Goal: Information Seeking & Learning: Learn about a topic

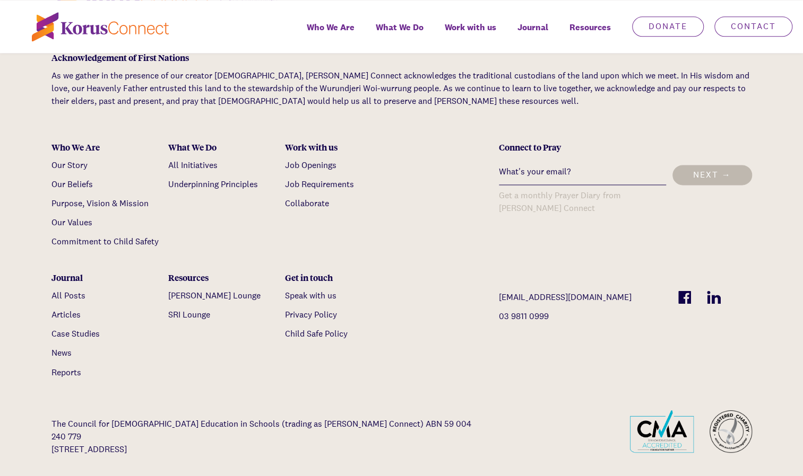
scroll to position [870, 0]
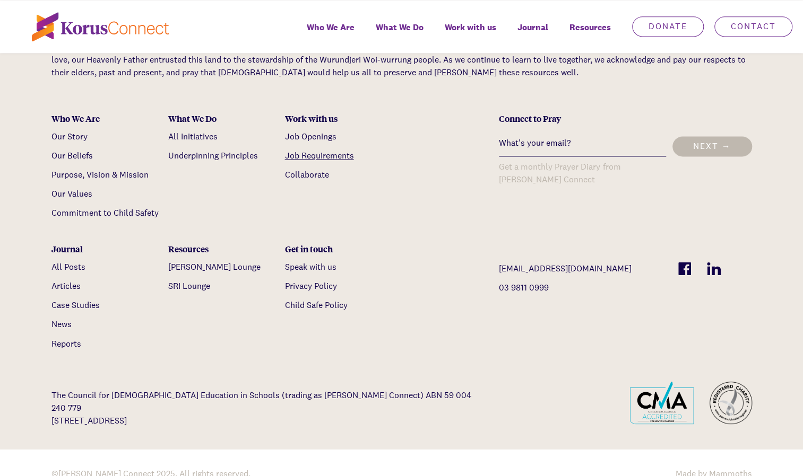
click at [318, 150] on link "Job Requirements" at bounding box center [319, 155] width 69 height 11
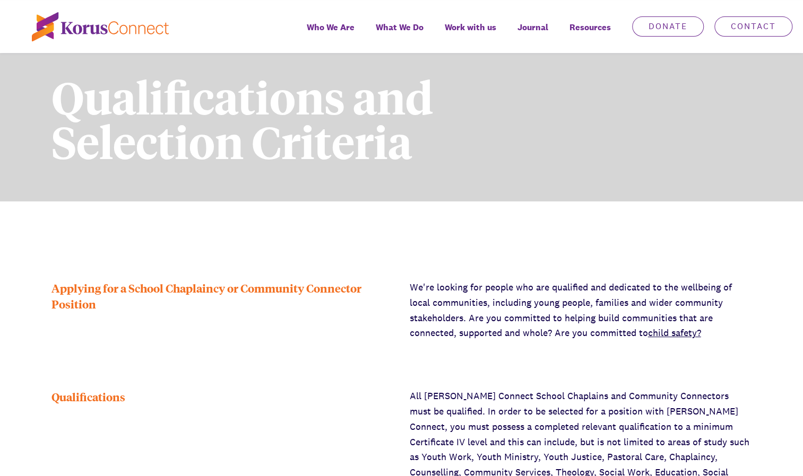
scroll to position [191, 0]
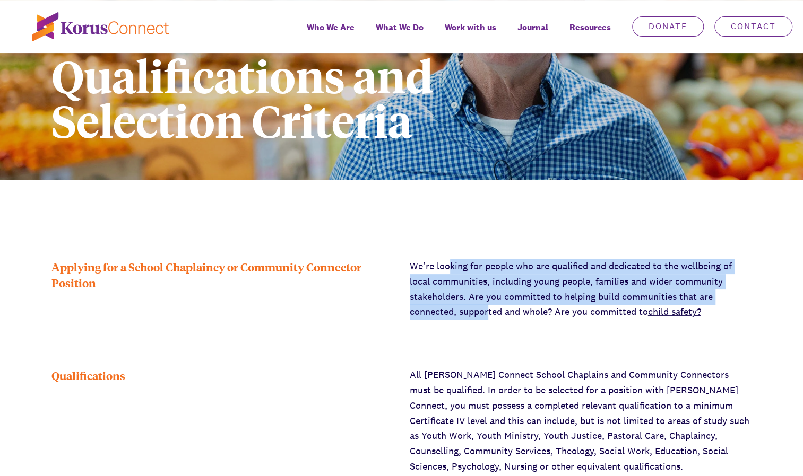
drag, startPoint x: 447, startPoint y: 259, endPoint x: 488, endPoint y: 320, distance: 73.7
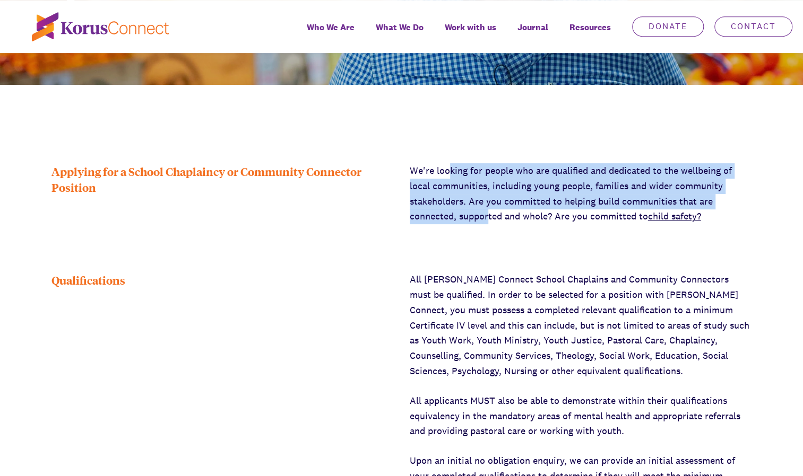
scroll to position [297, 0]
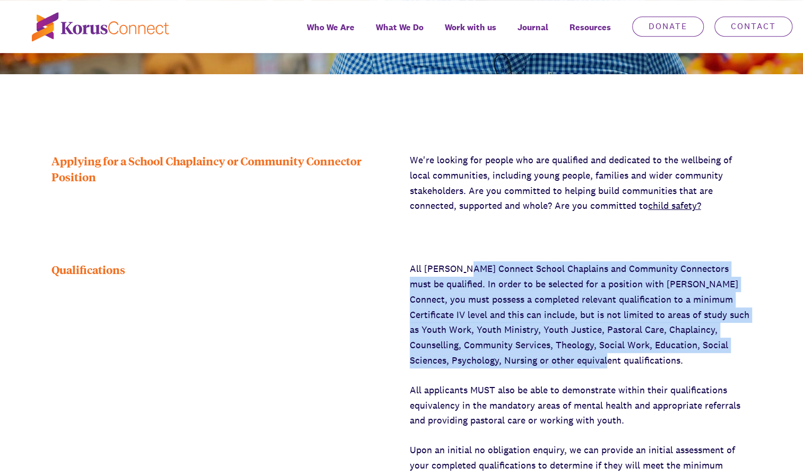
drag, startPoint x: 469, startPoint y: 260, endPoint x: 577, endPoint y: 355, distance: 144.0
click at [577, 355] on p "All [PERSON_NAME] Connect School Chaplains and Community Connectors must be qua…" at bounding box center [581, 315] width 342 height 107
click at [532, 286] on p "All [PERSON_NAME] Connect School Chaplains and Community Connectors must be qua…" at bounding box center [581, 315] width 342 height 107
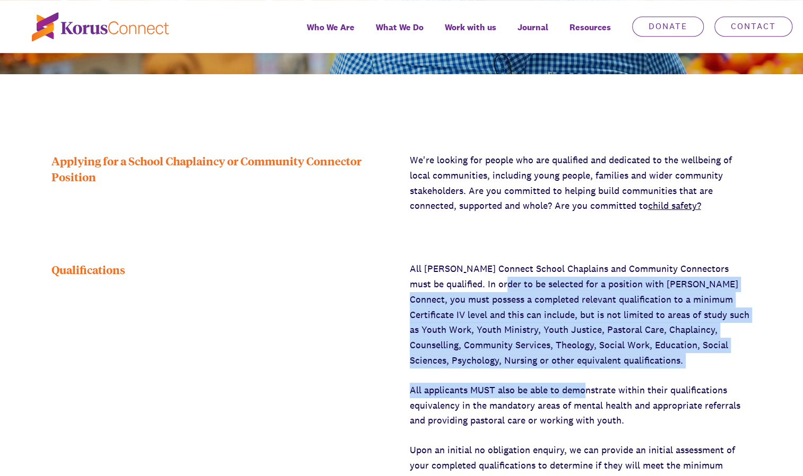
drag, startPoint x: 503, startPoint y: 285, endPoint x: 586, endPoint y: 369, distance: 117.4
click at [586, 369] on div "All [PERSON_NAME] Connect School Chaplains and Community Connectors must be qua…" at bounding box center [581, 391] width 342 height 258
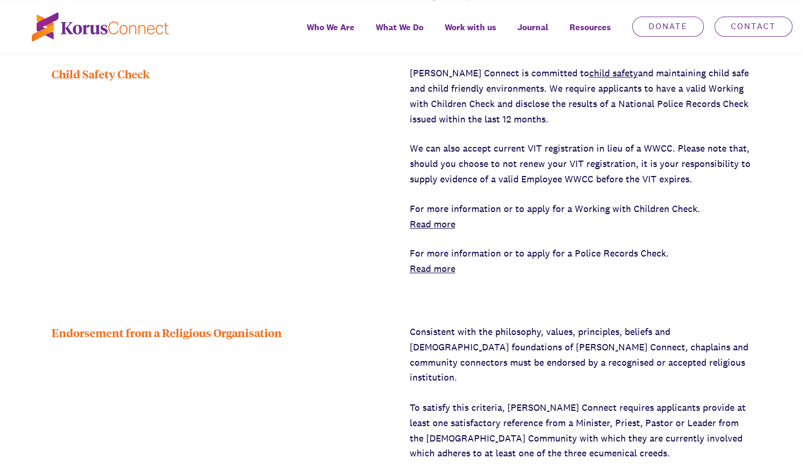
scroll to position [806, 0]
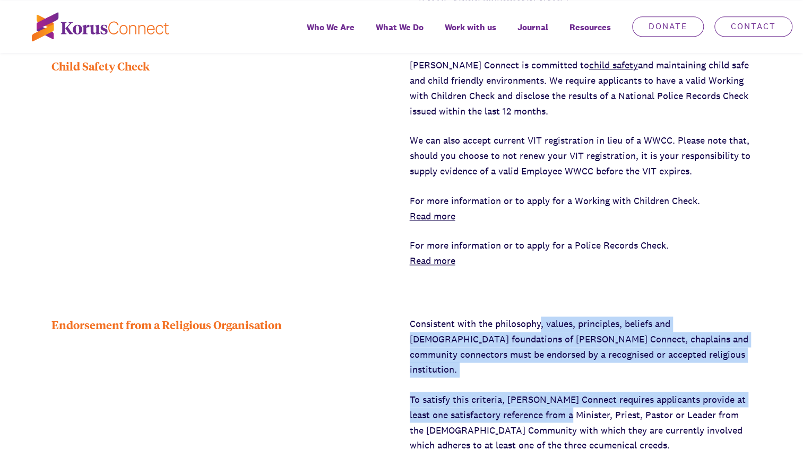
drag, startPoint x: 539, startPoint y: 322, endPoint x: 563, endPoint y: 405, distance: 87.2
click at [563, 405] on div "Consistent with the philosophy, values, principles, beliefs and [DEMOGRAPHIC_DA…" at bounding box center [581, 385] width 342 height 136
click at [563, 405] on p "To satisfy this criteria, [PERSON_NAME] Connect requires applicants provide at …" at bounding box center [581, 422] width 342 height 61
click at [536, 371] on div "Consistent with the philosophy, values, principles, beliefs and [DEMOGRAPHIC_DA…" at bounding box center [581, 385] width 342 height 136
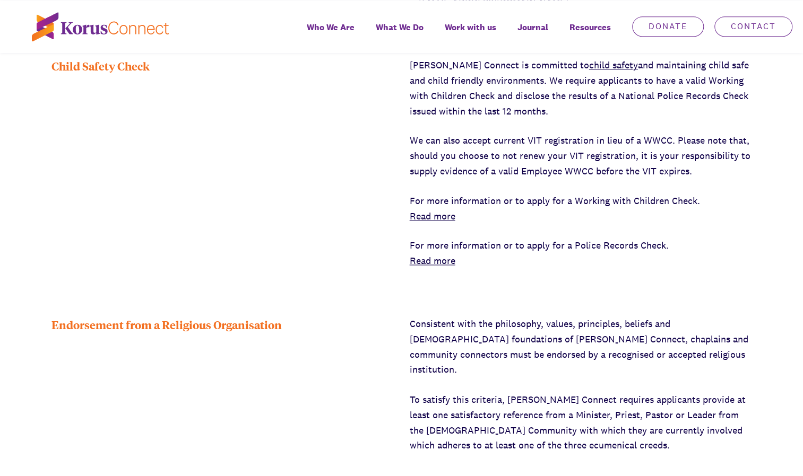
click at [523, 363] on div "Consistent with the philosophy, values, principles, beliefs and [DEMOGRAPHIC_DA…" at bounding box center [581, 385] width 342 height 136
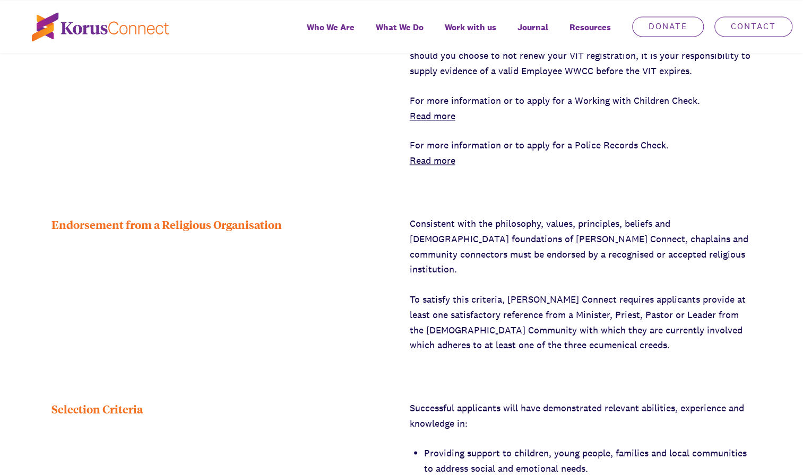
scroll to position [955, 0]
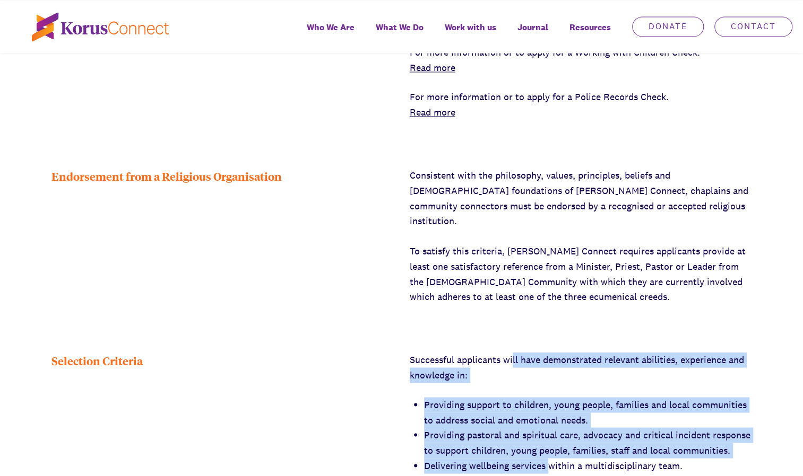
drag, startPoint x: 512, startPoint y: 348, endPoint x: 551, endPoint y: 445, distance: 104.0
click at [551, 458] on li "Delivering wellbeing services within a multidisciplinary team." at bounding box center [588, 465] width 328 height 15
click at [532, 428] on li "Providing pastoral and spiritual care, advocacy and critical incident response …" at bounding box center [588, 443] width 328 height 31
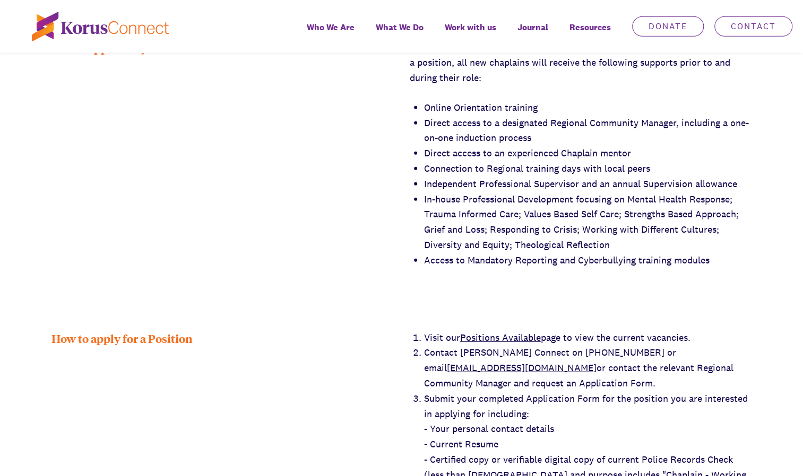
scroll to position [1655, 0]
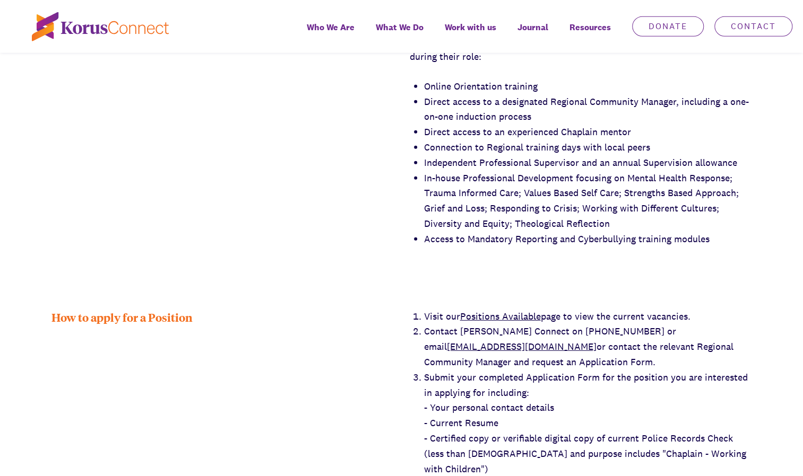
click at [506, 310] on link "Positions Available" at bounding box center [500, 316] width 81 height 12
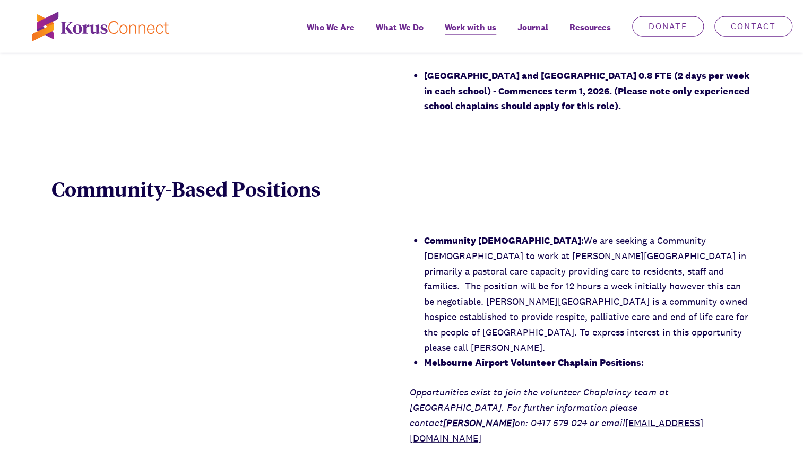
scroll to position [1528, 0]
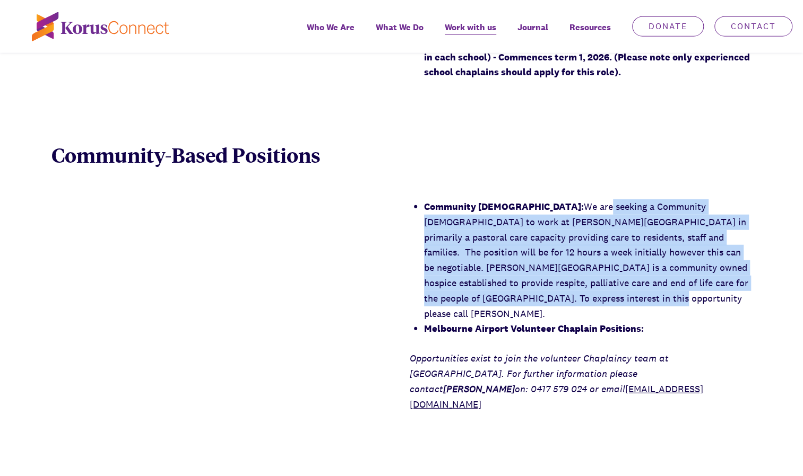
drag, startPoint x: 545, startPoint y: 197, endPoint x: 575, endPoint y: 300, distance: 106.6
click at [575, 300] on li "Community Chaplain: We are seeking a Community Chaplain to work at [PERSON_NAME…" at bounding box center [588, 260] width 328 height 122
click at [549, 262] on li "Community Chaplain: We are seeking a Community Chaplain to work at Anam Cara Ho…" at bounding box center [588, 260] width 328 height 122
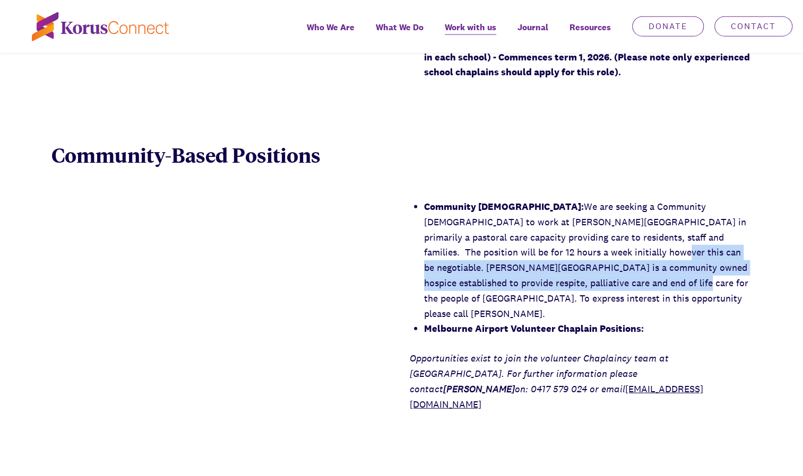
drag, startPoint x: 554, startPoint y: 250, endPoint x: 560, endPoint y: 277, distance: 27.3
click at [560, 277] on li "Community Chaplain: We are seeking a Community Chaplain to work at Anam Cara Ho…" at bounding box center [588, 260] width 328 height 122
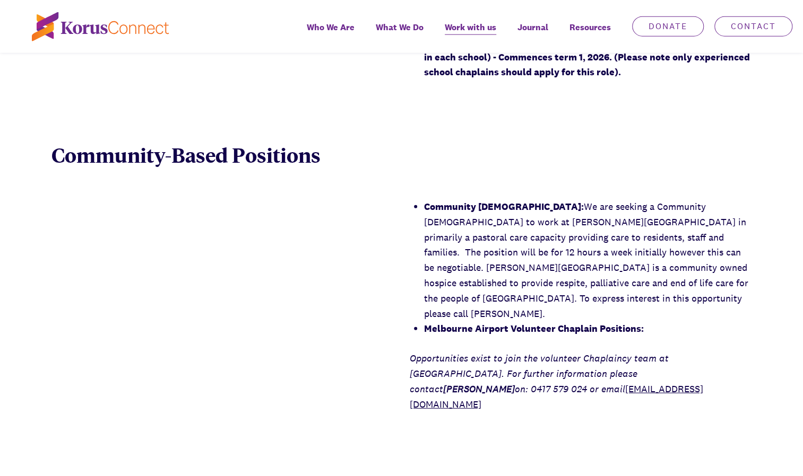
click at [542, 259] on li "Community Chaplain: We are seeking a Community Chaplain to work at Anam Cara Ho…" at bounding box center [588, 260] width 328 height 122
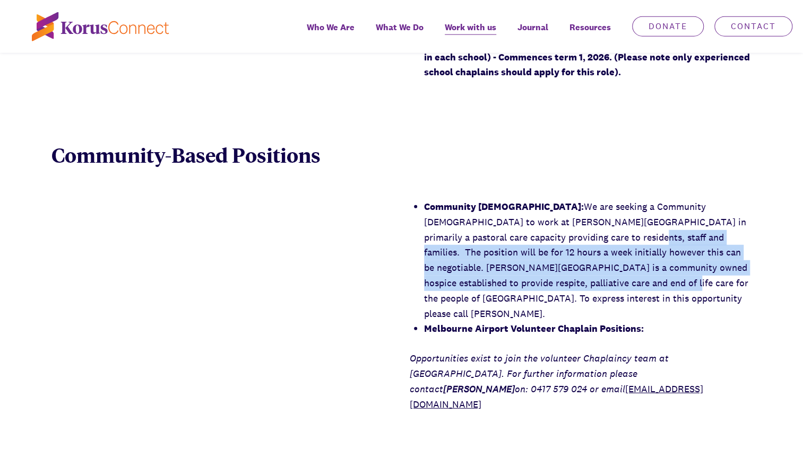
drag, startPoint x: 533, startPoint y: 244, endPoint x: 549, endPoint y: 282, distance: 41.9
click at [549, 282] on li "Community Chaplain: We are seeking a Community Chaplain to work at Anam Cara Ho…" at bounding box center [588, 260] width 328 height 122
click at [529, 268] on li "Community Chaplain: We are seeking a Community Chaplain to work at Anam Cara Ho…" at bounding box center [588, 260] width 328 height 122
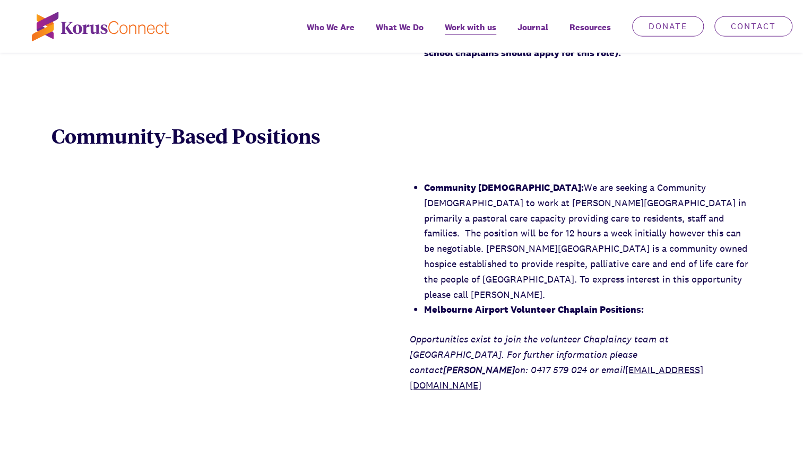
scroll to position [1549, 0]
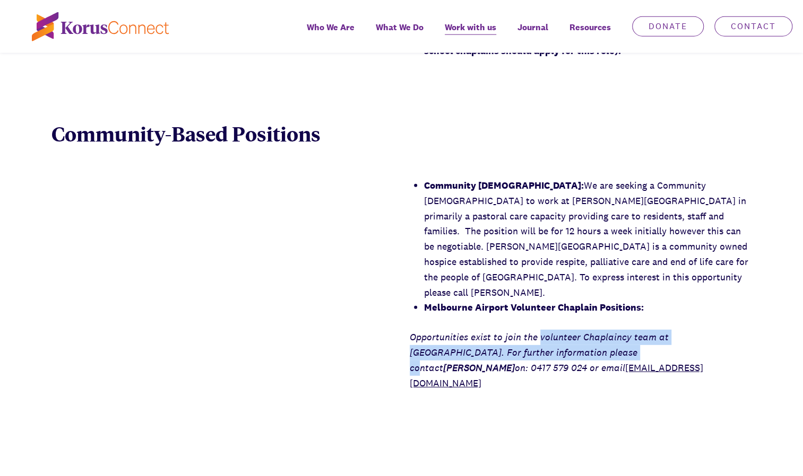
drag, startPoint x: 539, startPoint y: 320, endPoint x: 549, endPoint y: 338, distance: 20.9
click at [549, 338] on em "Opportunities exist to join the volunteer Chaplaincy team at Melbourne Airport.…" at bounding box center [539, 352] width 259 height 43
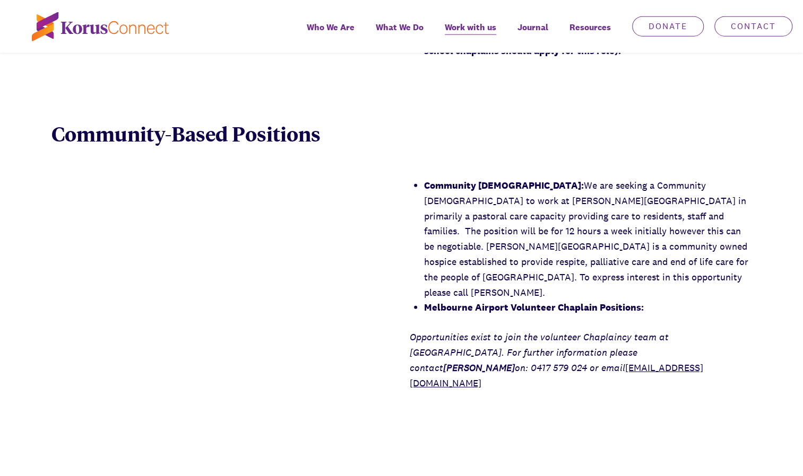
click at [511, 331] on em "Opportunities exist to join the volunteer Chaplaincy team at Melbourne Airport.…" at bounding box center [539, 352] width 259 height 43
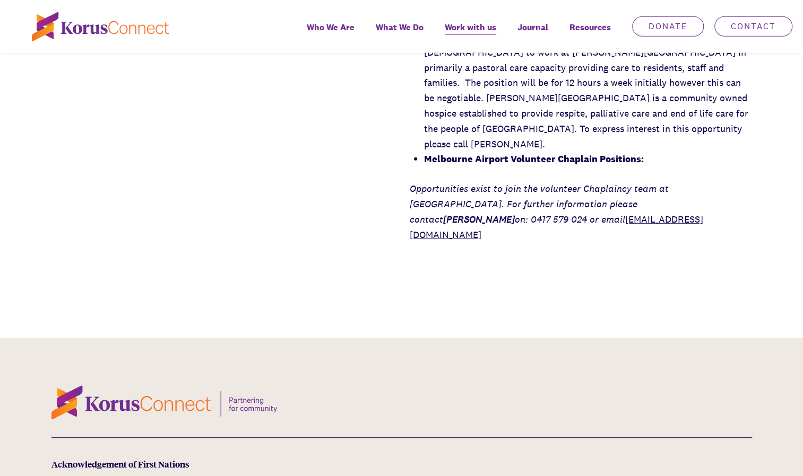
scroll to position [1719, 0]
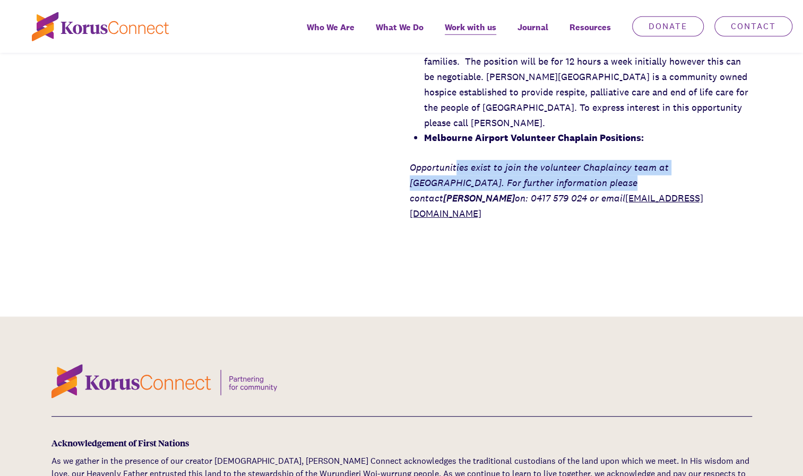
drag, startPoint x: 455, startPoint y: 154, endPoint x: 537, endPoint y: 175, distance: 84.3
click at [537, 175] on p "Opportunities exist to join the volunteer Chaplaincy team at Melbourne Airport.…" at bounding box center [581, 190] width 342 height 61
drag, startPoint x: 537, startPoint y: 175, endPoint x: 499, endPoint y: 161, distance: 40.1
click at [499, 161] on p "Opportunities exist to join the volunteer Chaplaincy team at Melbourne Airport.…" at bounding box center [581, 190] width 342 height 61
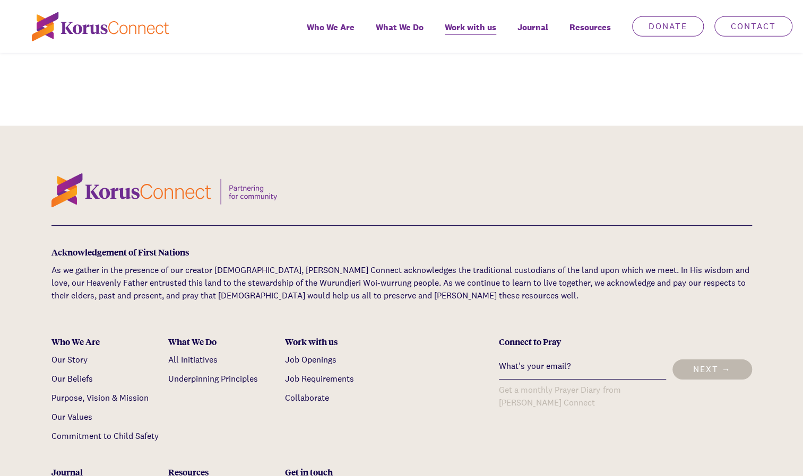
scroll to position [1931, 0]
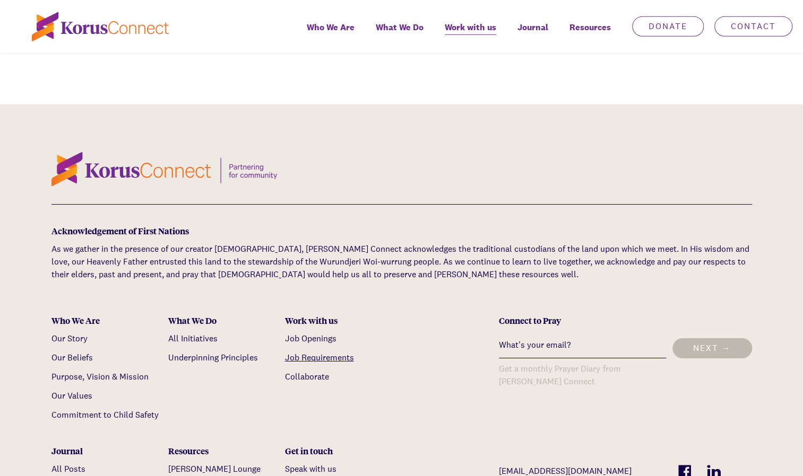
click at [311, 352] on link "Job Requirements" at bounding box center [319, 357] width 69 height 11
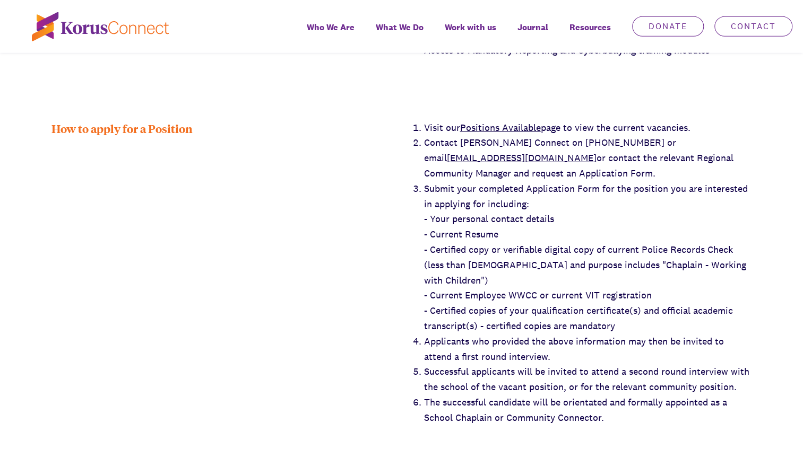
scroll to position [1846, 0]
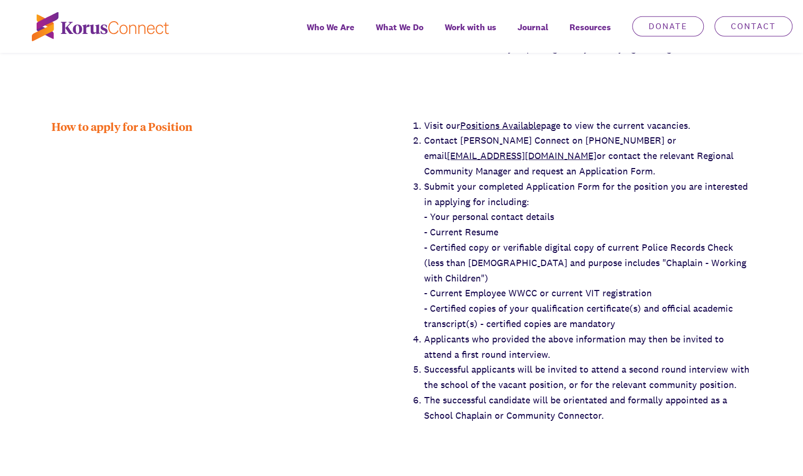
click at [510, 119] on link "Positions Available" at bounding box center [500, 125] width 81 height 12
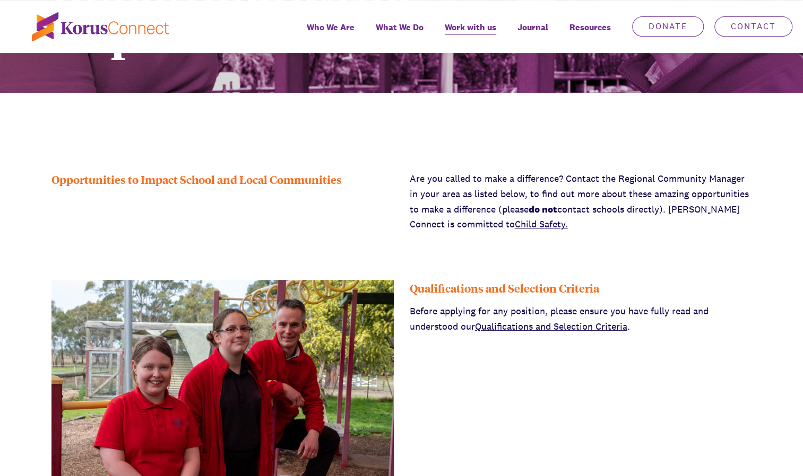
scroll to position [276, 0]
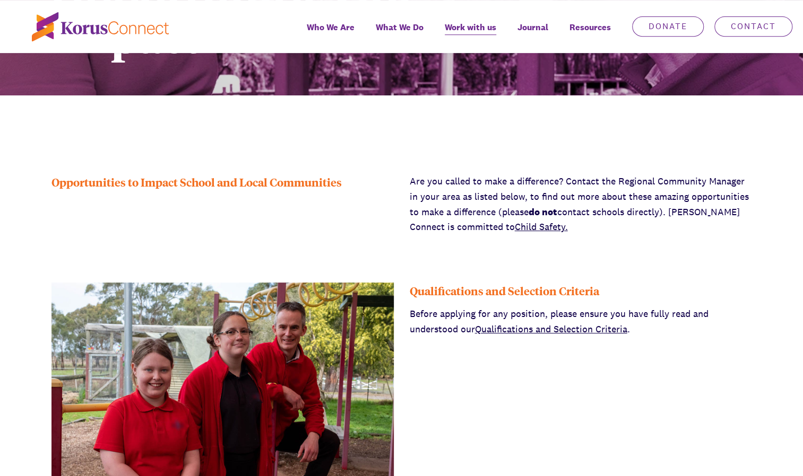
click at [540, 331] on link "Qualifications and Selection Criteria" at bounding box center [551, 329] width 152 height 12
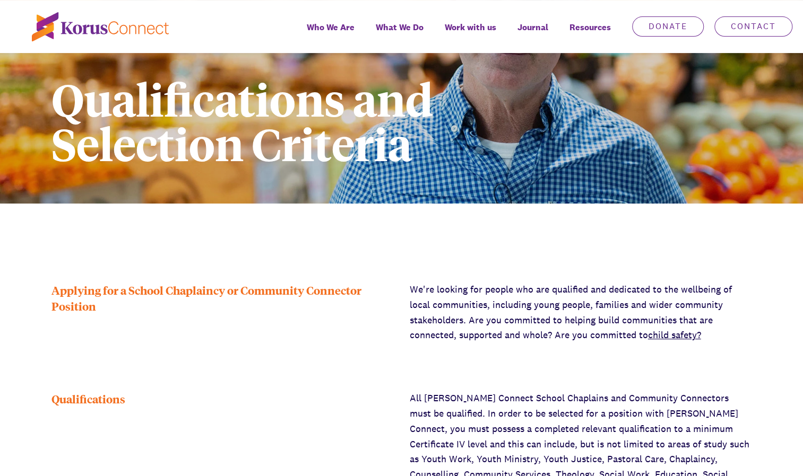
scroll to position [212, 0]
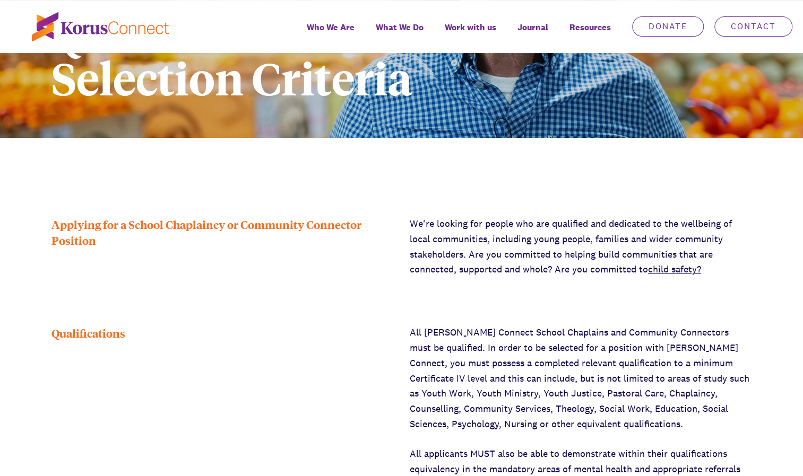
click at [343, 349] on div "Qualifications" at bounding box center [222, 454] width 342 height 258
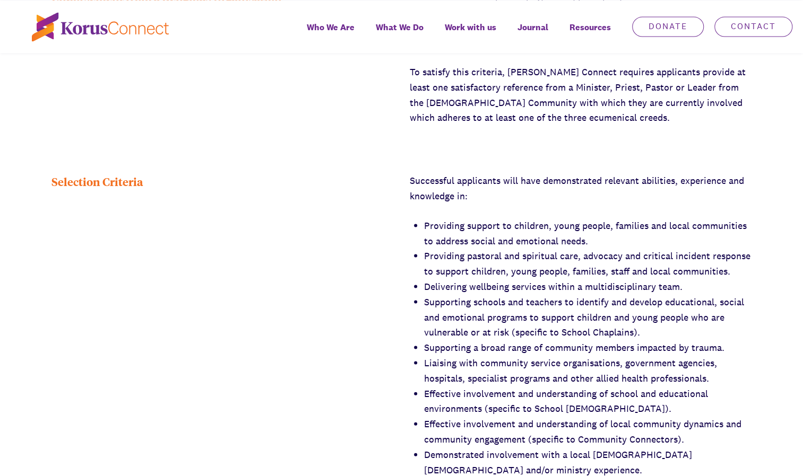
scroll to position [1188, 0]
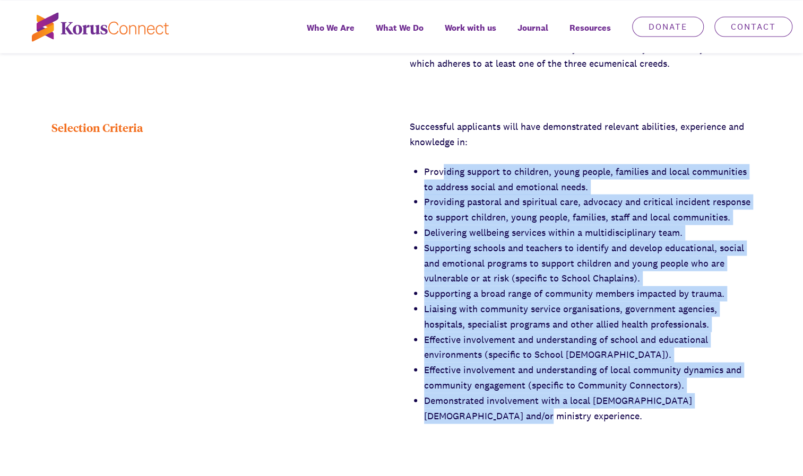
drag, startPoint x: 441, startPoint y: 158, endPoint x: 530, endPoint y: 399, distance: 256.8
click at [530, 399] on ul "Providing support to children, young people, families and local communities to …" at bounding box center [588, 294] width 328 height 260
click at [530, 399] on li "Demonstrated involvement with a local Christian church and/or ministry experien…" at bounding box center [588, 408] width 328 height 31
click at [530, 399] on li "Demonstrated involvement with a local [DEMOGRAPHIC_DATA] [DEMOGRAPHIC_DATA] and…" at bounding box center [588, 408] width 328 height 31
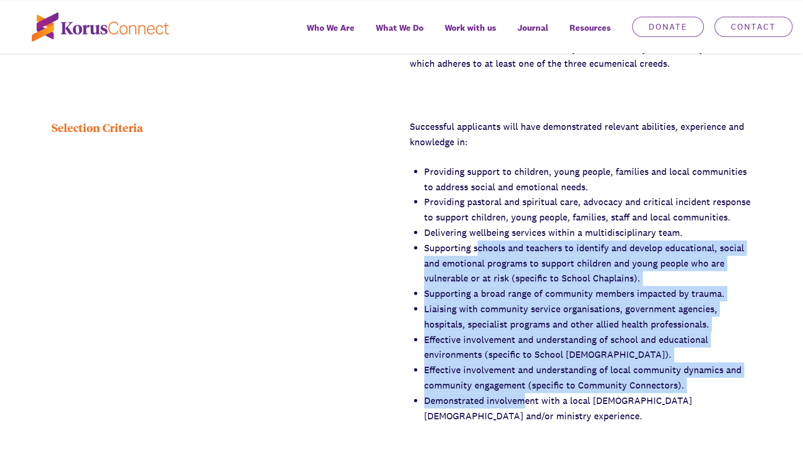
drag, startPoint x: 477, startPoint y: 236, endPoint x: 527, endPoint y: 393, distance: 164.3
click at [527, 393] on ul "Providing support to children, young people, families and local communities to …" at bounding box center [588, 294] width 328 height 260
click at [527, 393] on li "Demonstrated involvement with a local [DEMOGRAPHIC_DATA] [DEMOGRAPHIC_DATA] and…" at bounding box center [588, 408] width 328 height 31
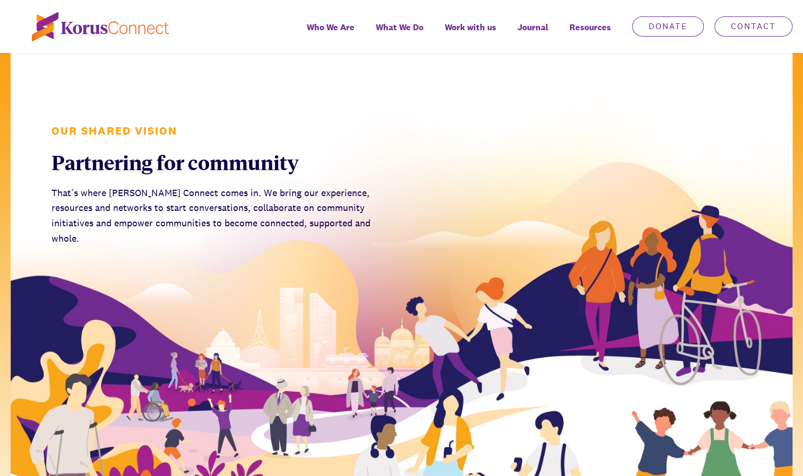
scroll to position [2143, 0]
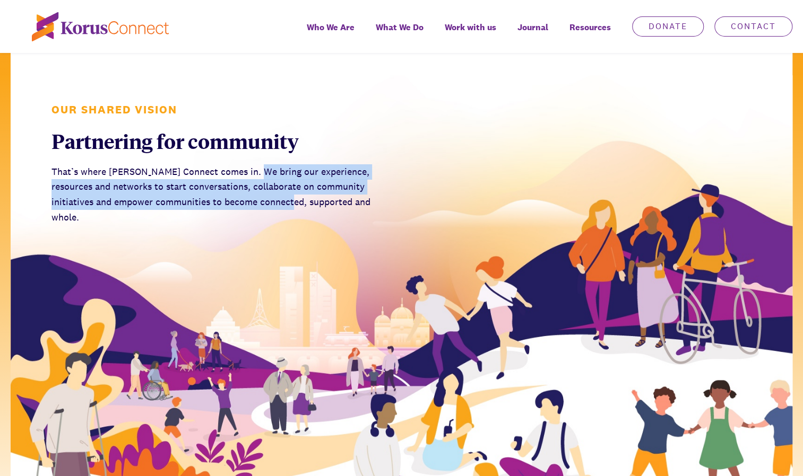
drag, startPoint x: 254, startPoint y: 155, endPoint x: 268, endPoint y: 186, distance: 33.5
click at [268, 186] on div "That’s where Korus Connect comes in. We bring our experience, resources and net…" at bounding box center [222, 194] width 342 height 61
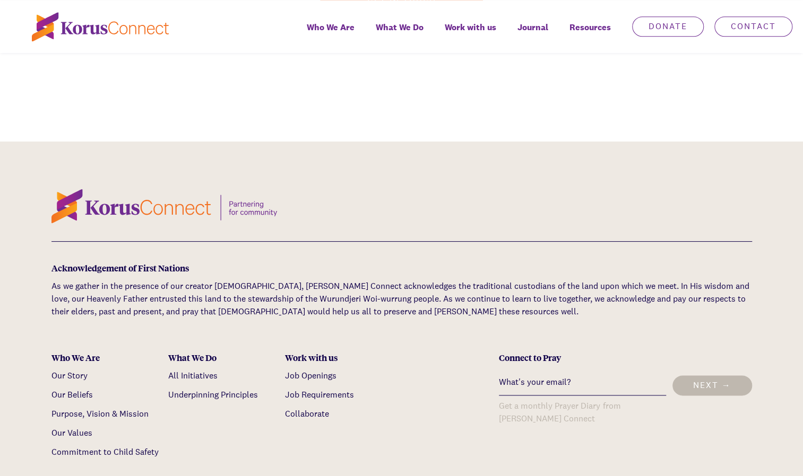
scroll to position [3013, 0]
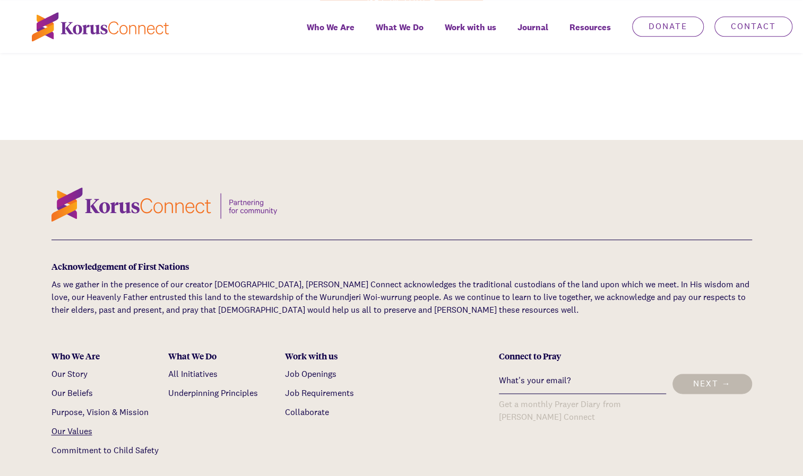
click at [79, 426] on link "Our Values" at bounding box center [71, 431] width 41 height 11
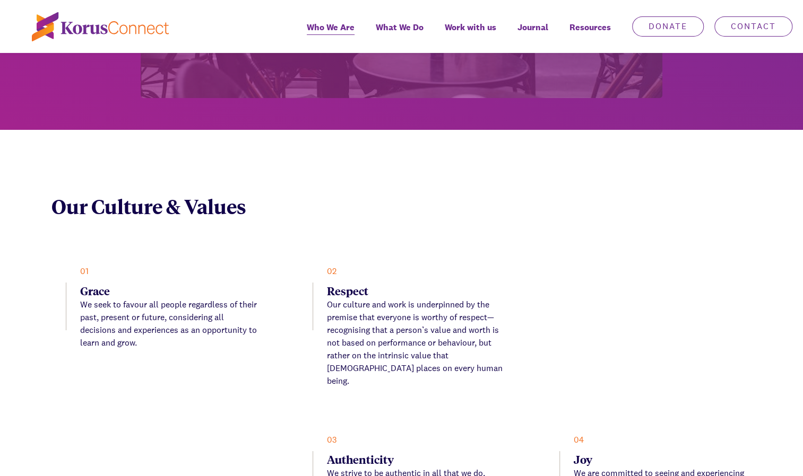
scroll to position [2190, 0]
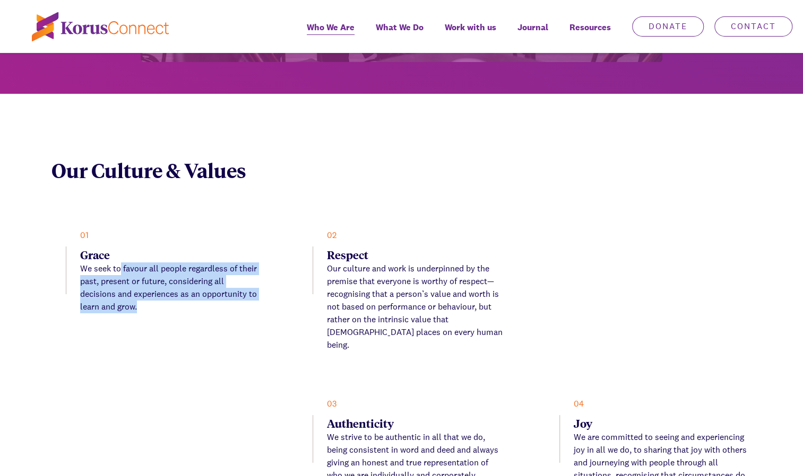
drag, startPoint x: 120, startPoint y: 178, endPoint x: 145, endPoint y: 219, distance: 48.6
click at [145, 263] on p "We seek to favour all people regardless of their past, present or future, consi…" at bounding box center [169, 288] width 178 height 51
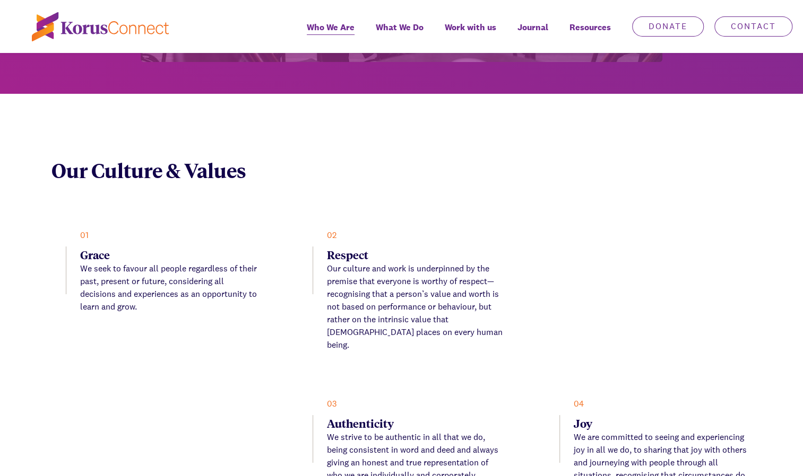
click at [445, 263] on p "Our culture and work is underpinned by the premise that everyone is worthy of r…" at bounding box center [416, 307] width 178 height 89
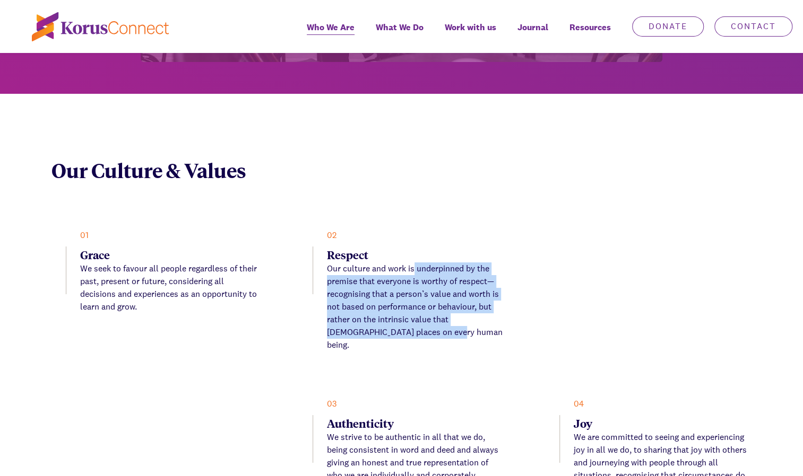
drag, startPoint x: 414, startPoint y: 180, endPoint x: 433, endPoint y: 243, distance: 65.3
click at [433, 263] on p "Our culture and work is underpinned by the premise that everyone is worthy of r…" at bounding box center [416, 307] width 178 height 89
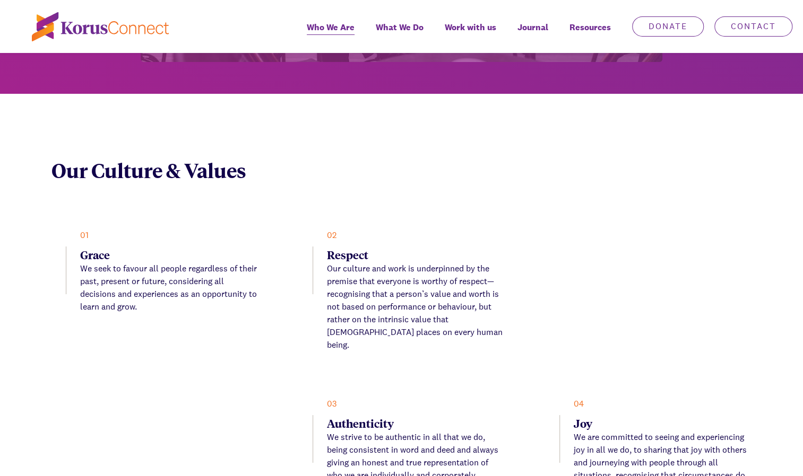
click at [382, 431] on p "We strive to be authentic in all that we do, being consistent in word and deed …" at bounding box center [416, 456] width 178 height 51
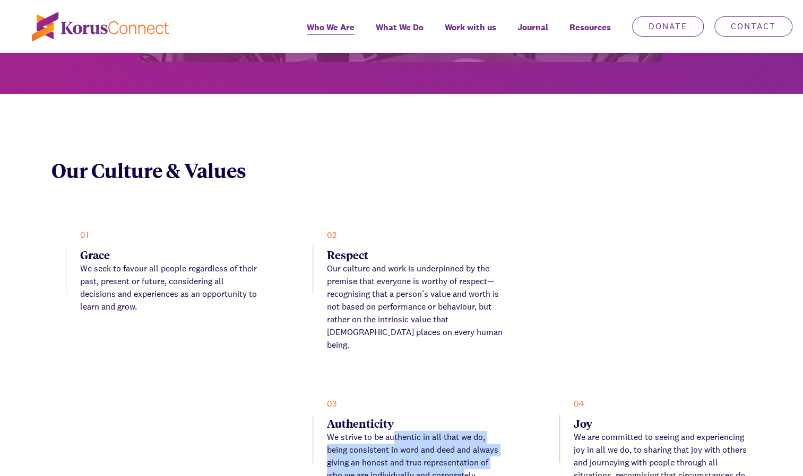
drag, startPoint x: 393, startPoint y: 331, endPoint x: 466, endPoint y: 376, distance: 86.0
click at [466, 398] on li "03 Authenticity We strive to be authentic in all that we do, being consistent i…" at bounding box center [401, 446] width 207 height 97
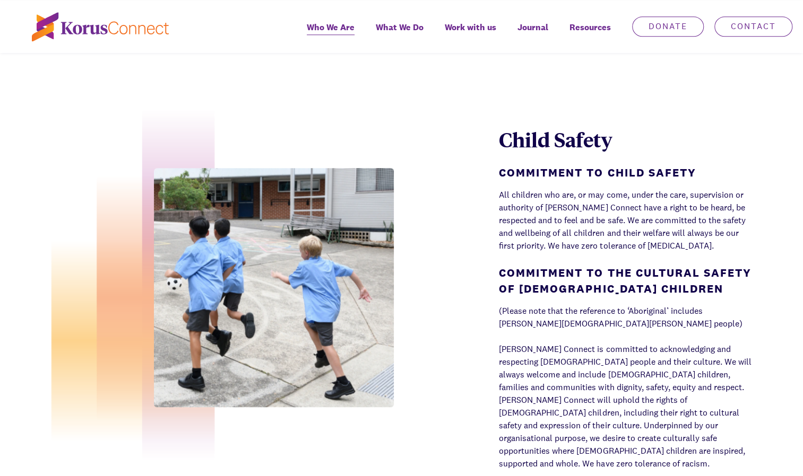
scroll to position [2975, 0]
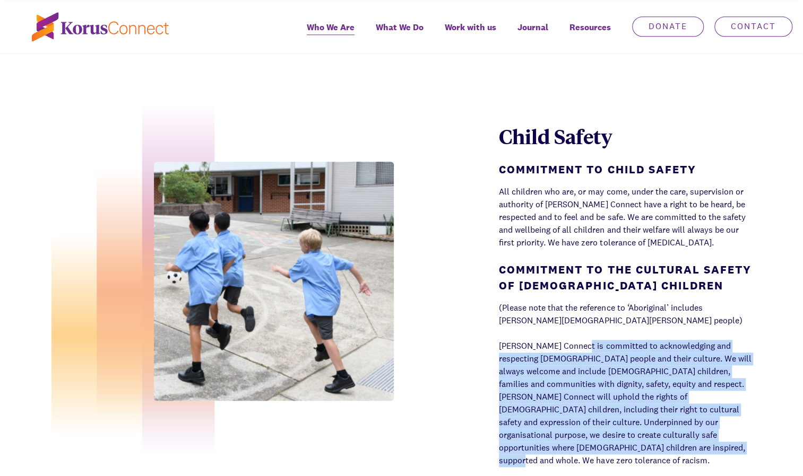
drag, startPoint x: 581, startPoint y: 237, endPoint x: 622, endPoint y: 348, distance: 117.5
click at [622, 348] on p "Korus Connect is committed to acknowledging and respecting Aboriginal people an…" at bounding box center [625, 403] width 253 height 127
click at [581, 341] on em "Korus Connect is committed to acknowledging and respecting Aboriginal people an…" at bounding box center [625, 404] width 252 height 126
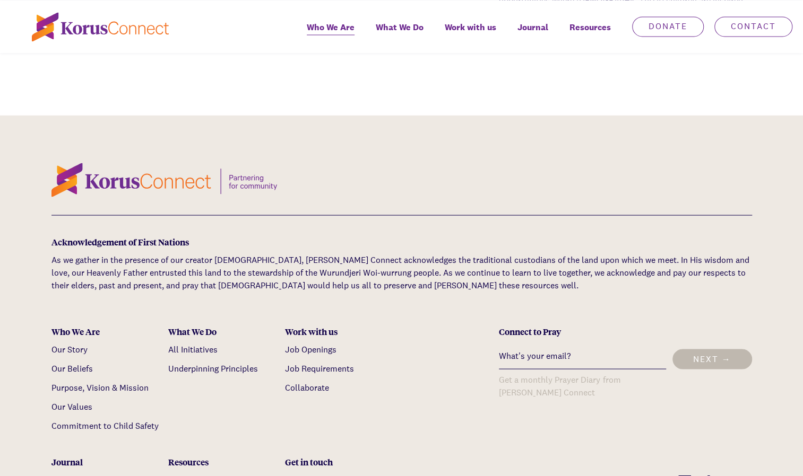
scroll to position [3421, 0]
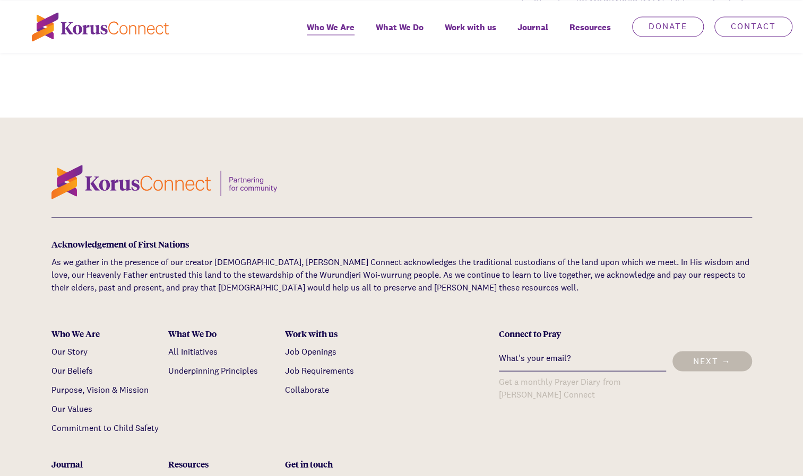
click at [198, 476] on link "[PERSON_NAME] Lounge" at bounding box center [214, 481] width 92 height 11
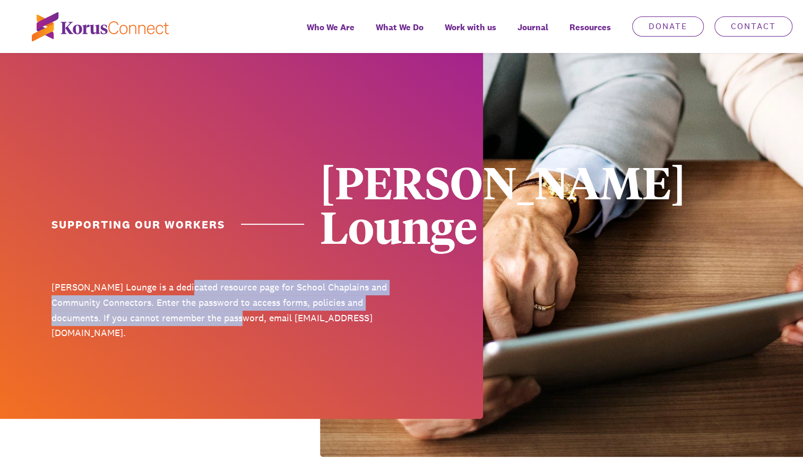
drag, startPoint x: 183, startPoint y: 247, endPoint x: 205, endPoint y: 288, distance: 45.8
click at [205, 288] on div "Korus Lounge is a dedicated resource page for School Chaplains and Community Co…" at bounding box center [222, 317] width 342 height 75
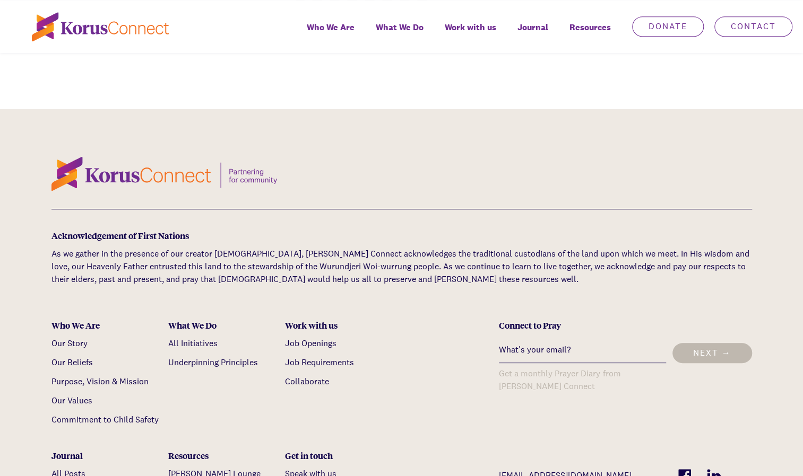
scroll to position [594, 0]
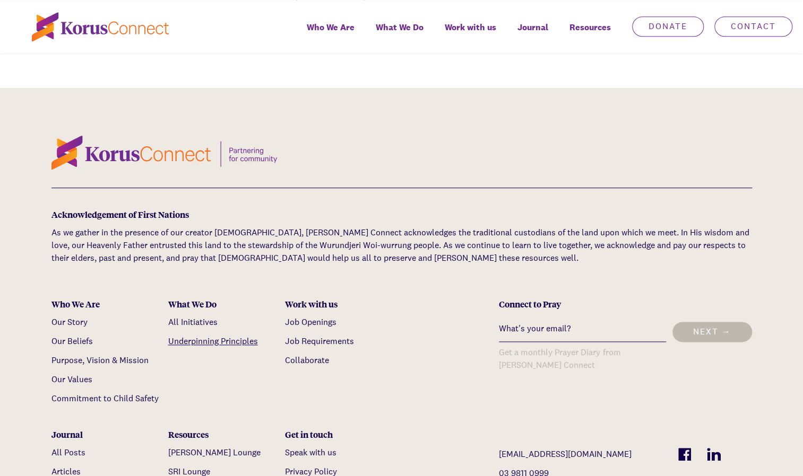
click at [237, 336] on link "Underpinning Principles" at bounding box center [213, 341] width 90 height 11
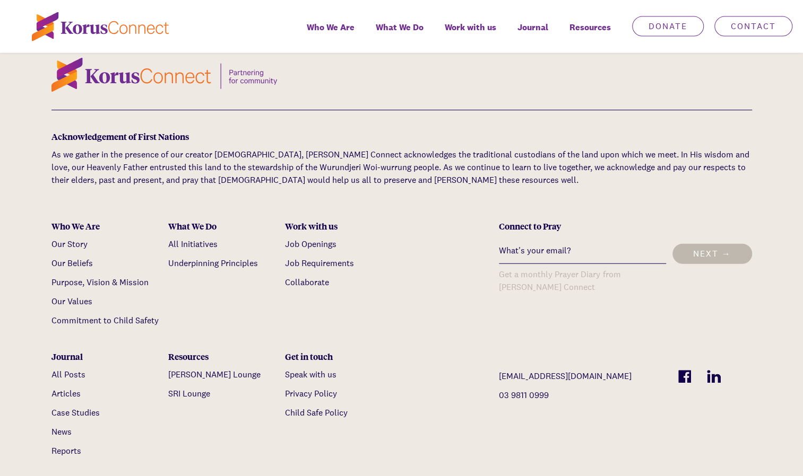
scroll to position [1443, 0]
click at [82, 276] on link "Purpose, Vision & Mission" at bounding box center [99, 281] width 97 height 11
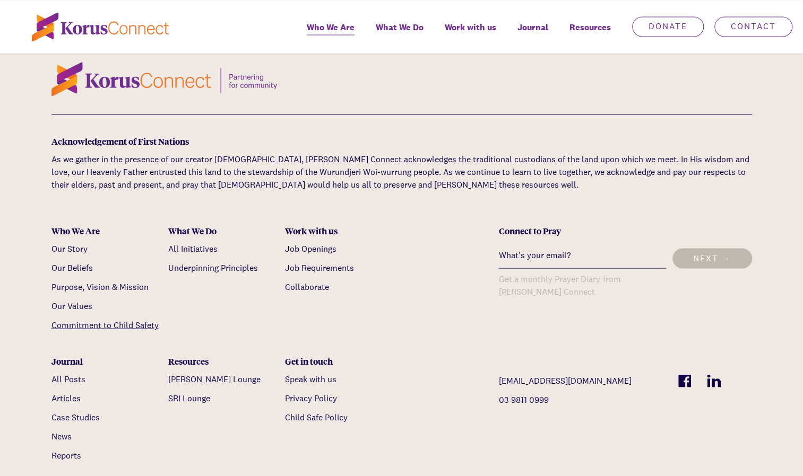
scroll to position [3516, 0]
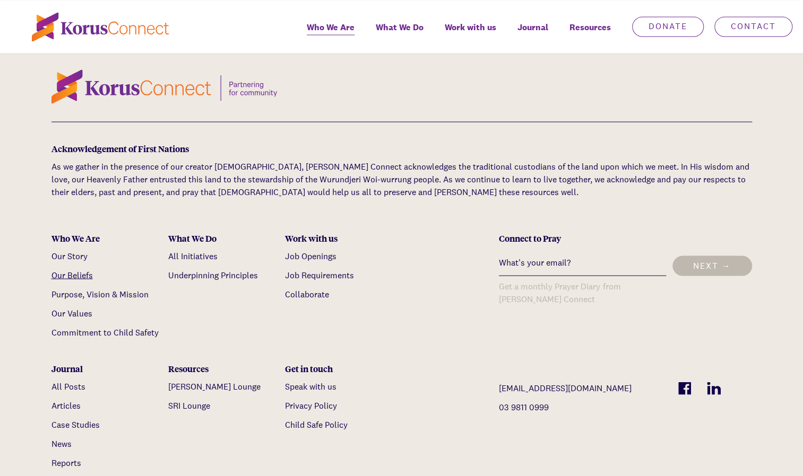
click at [66, 270] on link "Our Beliefs" at bounding box center [71, 275] width 41 height 11
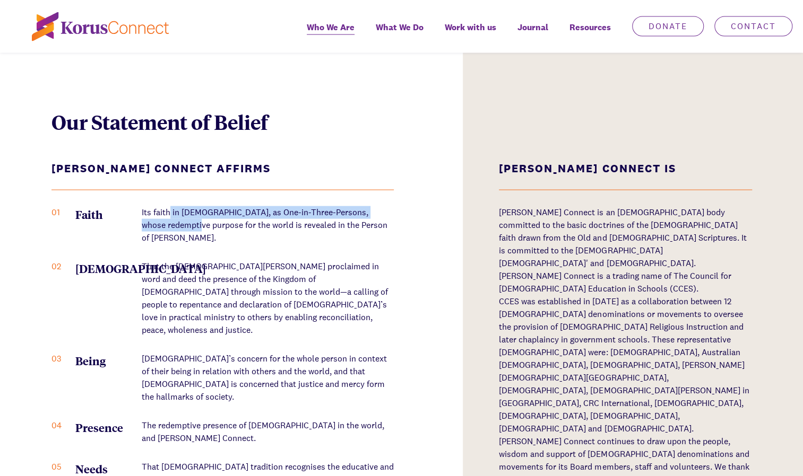
drag, startPoint x: 170, startPoint y: 166, endPoint x: 186, endPoint y: 181, distance: 22.5
click at [186, 206] on p "Its faith in God, as One-in-Three-Persons, whose redemptive purpose for the wor…" at bounding box center [268, 225] width 252 height 38
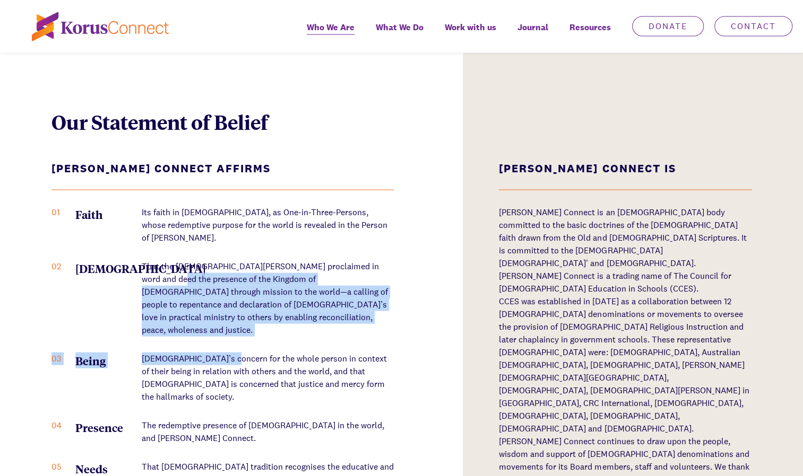
drag, startPoint x: 171, startPoint y: 219, endPoint x: 225, endPoint y: 265, distance: 70.7
click at [225, 265] on ol "01 Faith Its faith in God, as One-in-Three-Persons, whose redemptive purpose fo…" at bounding box center [222, 352] width 342 height 293
click at [218, 260] on p "That the Lord Jesus Christ proclaimed in word and deed the presence of the King…" at bounding box center [268, 298] width 252 height 76
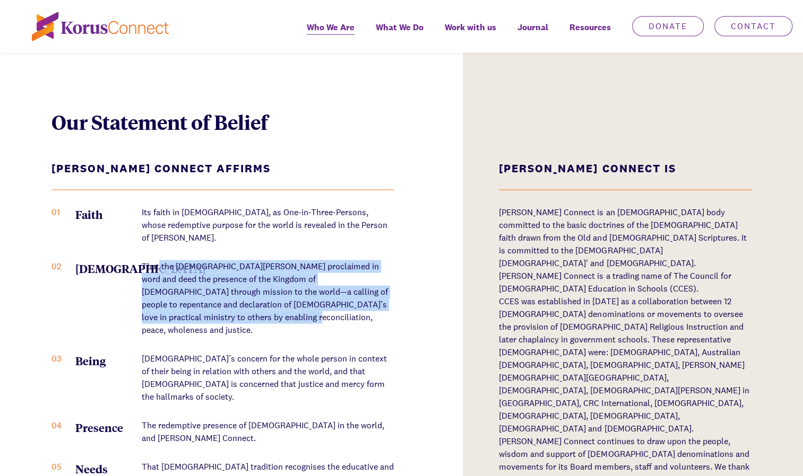
drag, startPoint x: 159, startPoint y: 203, endPoint x: 230, endPoint y: 259, distance: 90.6
click at [230, 260] on p "That the Lord Jesus Christ proclaimed in word and deed the presence of the King…" at bounding box center [268, 298] width 252 height 76
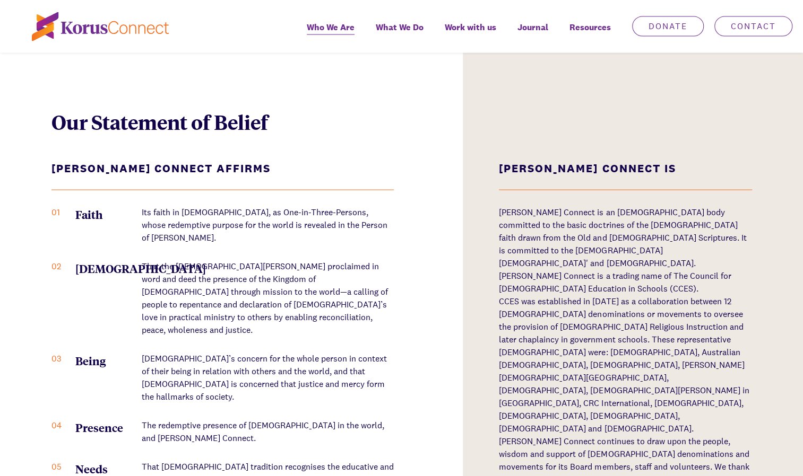
click at [229, 353] on p "God’s concern for the whole person in context of their being in relation with o…" at bounding box center [268, 378] width 252 height 51
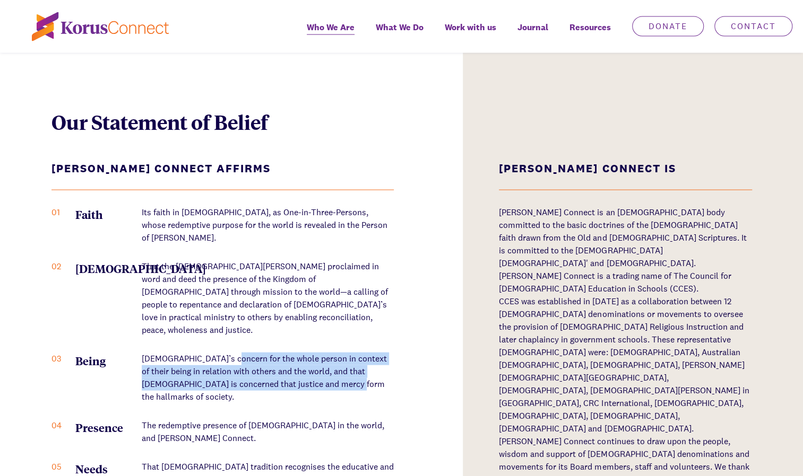
drag, startPoint x: 229, startPoint y: 292, endPoint x: 319, endPoint y: 314, distance: 93.3
click at [319, 353] on p "God’s concern for the whole person in context of their being in relation with o…" at bounding box center [268, 378] width 252 height 51
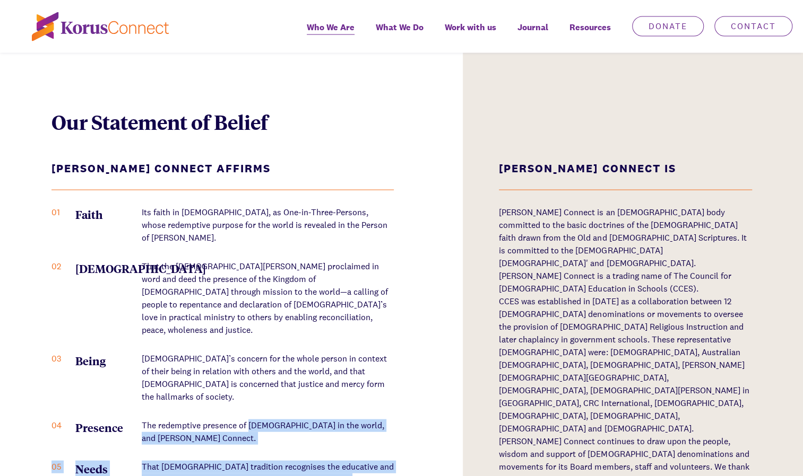
drag, startPoint x: 250, startPoint y: 340, endPoint x: 272, endPoint y: 396, distance: 60.3
click at [272, 396] on ol "01 Faith Its faith in God, as One-in-Three-Persons, whose redemptive purpose fo…" at bounding box center [222, 352] width 342 height 293
click at [272, 461] on p "That Christian tradition recognises the educative and pastoral needs of people …" at bounding box center [268, 480] width 252 height 38
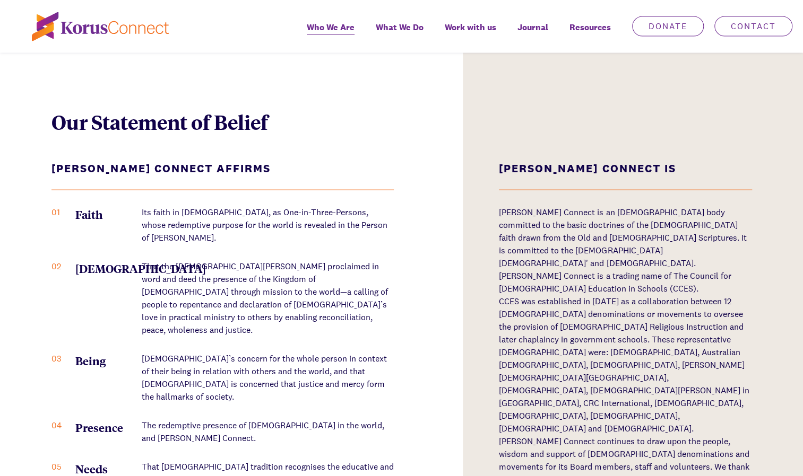
click at [245, 461] on p "That Christian tradition recognises the educative and pastoral needs of people …" at bounding box center [268, 480] width 252 height 38
drag, startPoint x: 195, startPoint y: 371, endPoint x: 246, endPoint y: 402, distance: 59.5
click at [246, 461] on p "That Christian tradition recognises the educative and pastoral needs of people …" at bounding box center [268, 480] width 252 height 38
click at [231, 461] on p "That Christian tradition recognises the educative and pastoral needs of people …" at bounding box center [268, 480] width 252 height 38
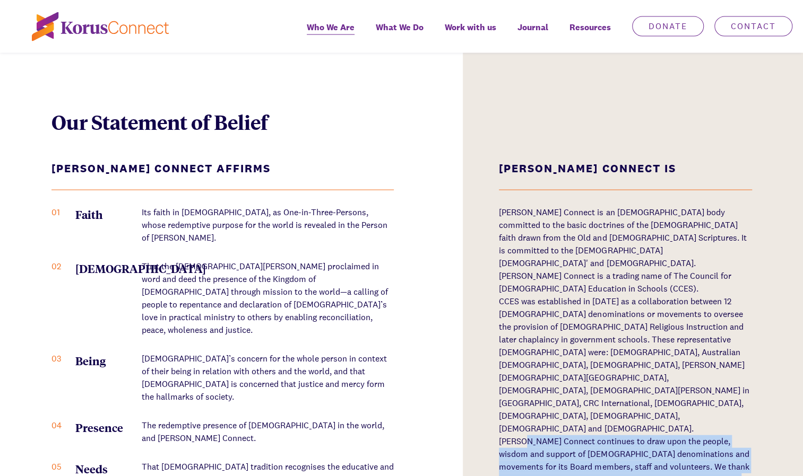
drag, startPoint x: 522, startPoint y: 360, endPoint x: 699, endPoint y: 437, distance: 193.2
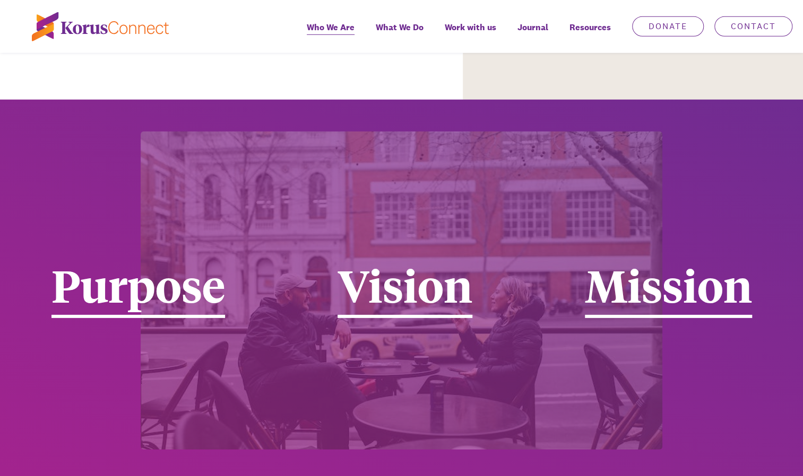
scroll to position [1764, 0]
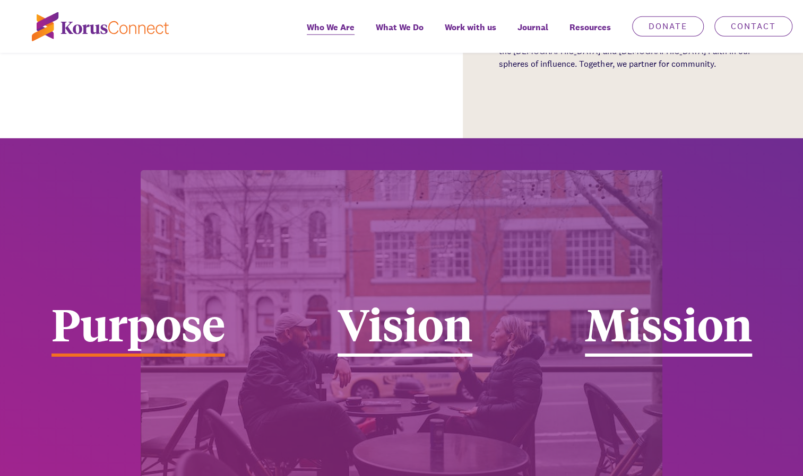
click at [151, 301] on div "Purpose" at bounding box center [137, 329] width 173 height 56
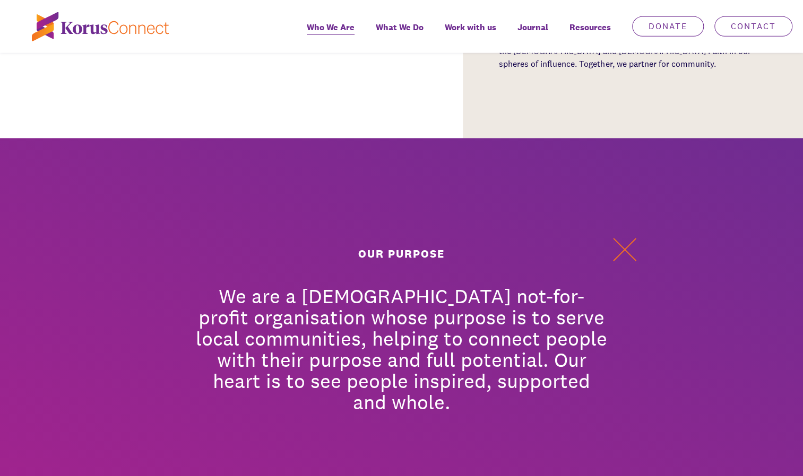
click at [624, 234] on button at bounding box center [625, 250] width 32 height 32
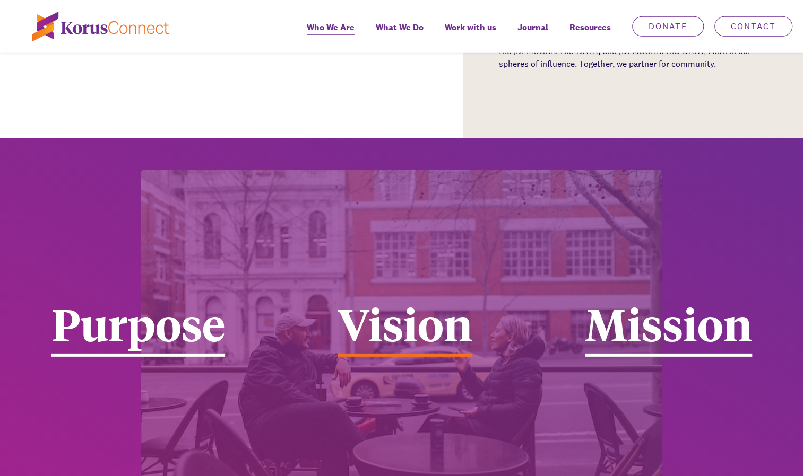
click at [396, 301] on div "Vision" at bounding box center [404, 329] width 135 height 56
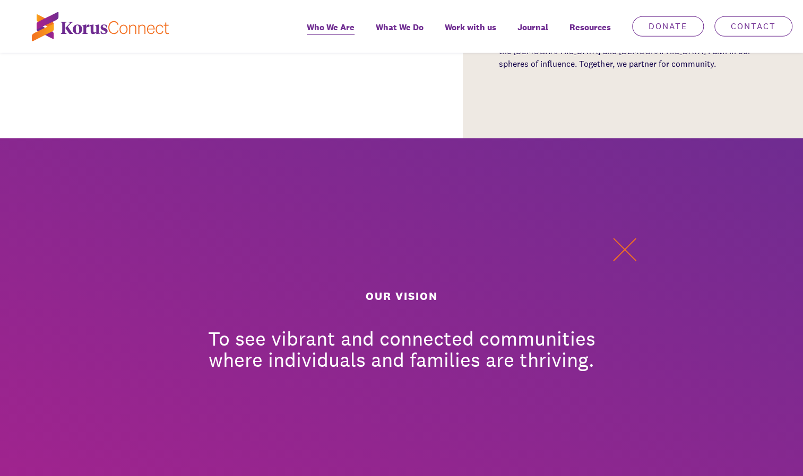
click at [619, 234] on button at bounding box center [625, 250] width 32 height 32
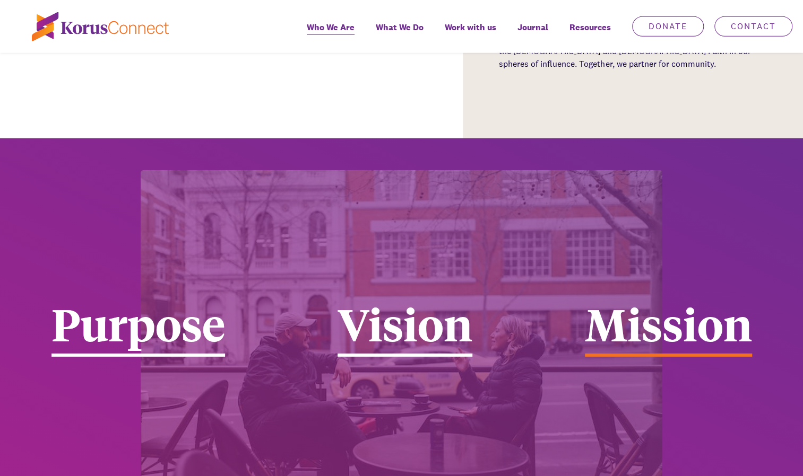
click at [655, 301] on div "Mission" at bounding box center [668, 329] width 167 height 56
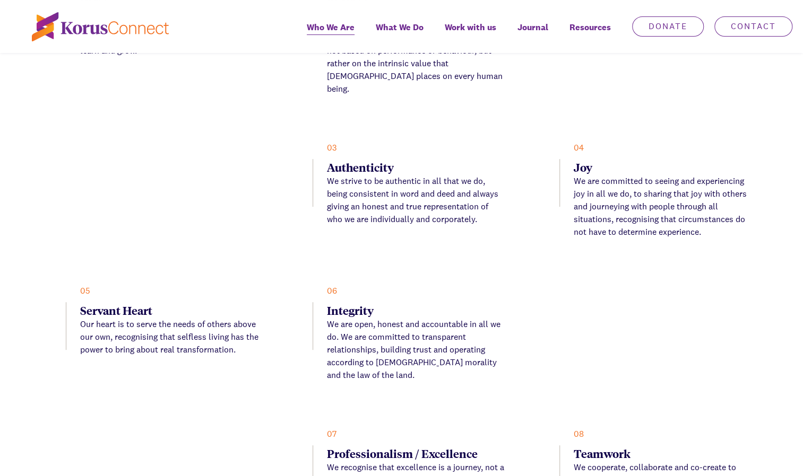
scroll to position [2485, 0]
